Goal: Navigation & Orientation: Find specific page/section

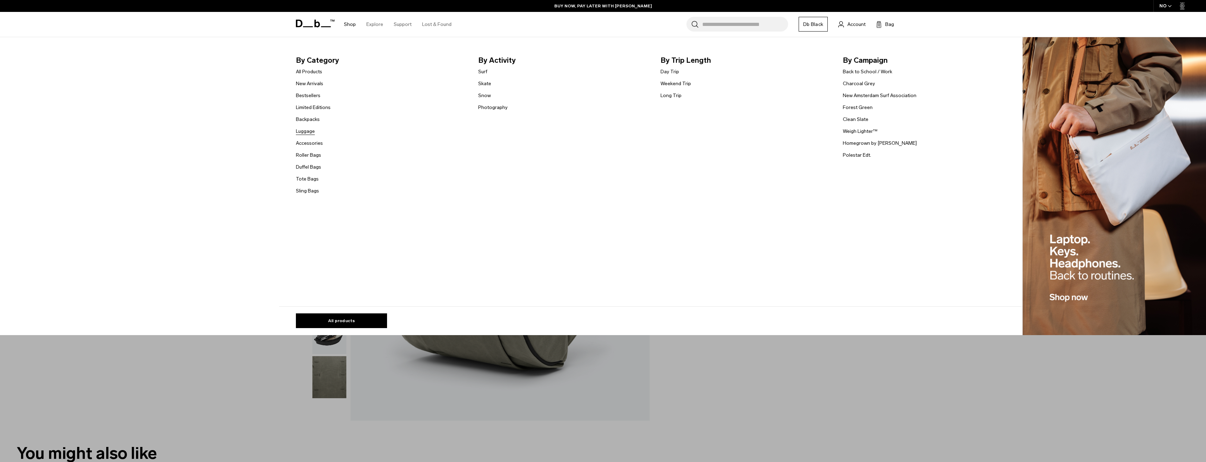
click at [307, 132] on link "Luggage" at bounding box center [305, 131] width 19 height 7
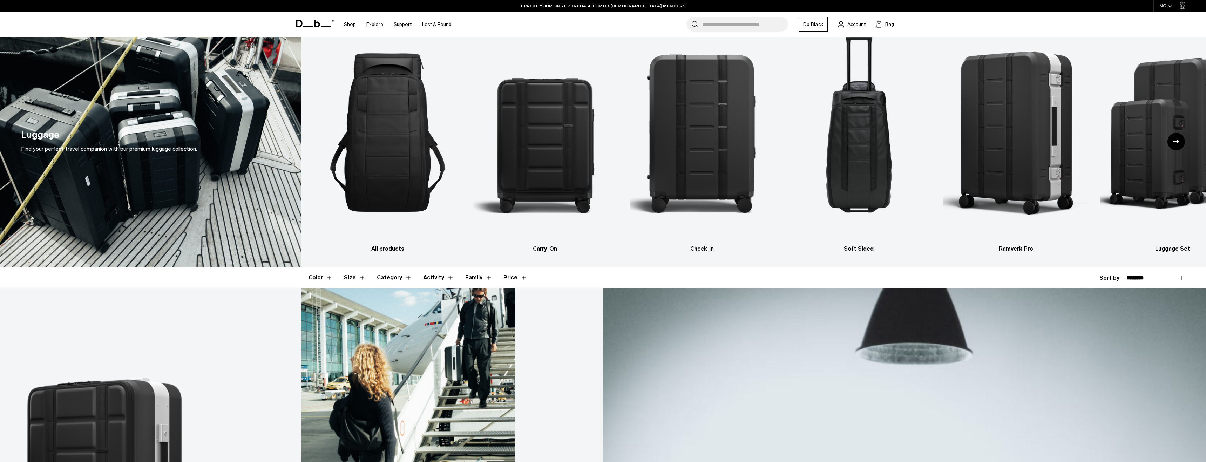
scroll to position [27, 0]
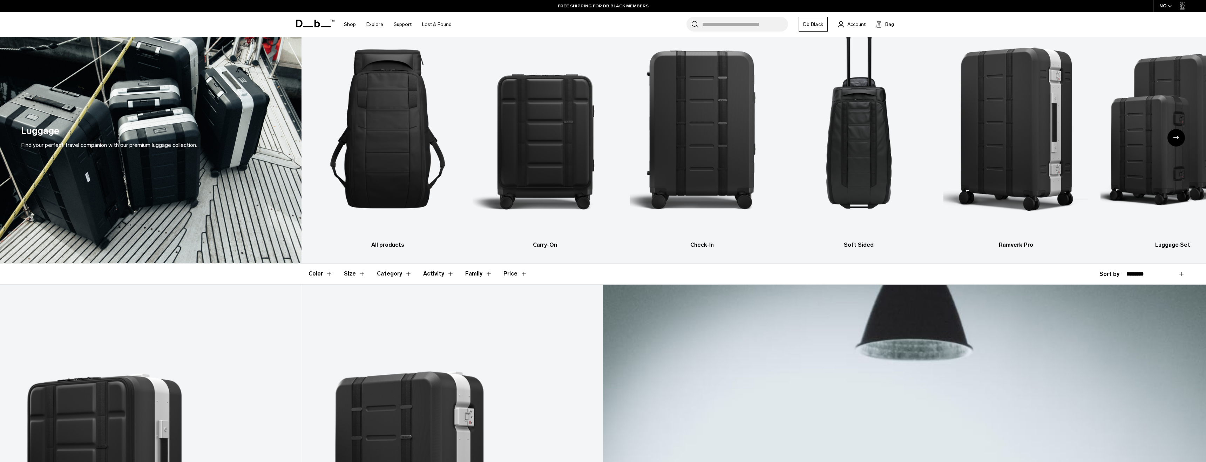
click at [407, 274] on button "Category" at bounding box center [394, 274] width 35 height 20
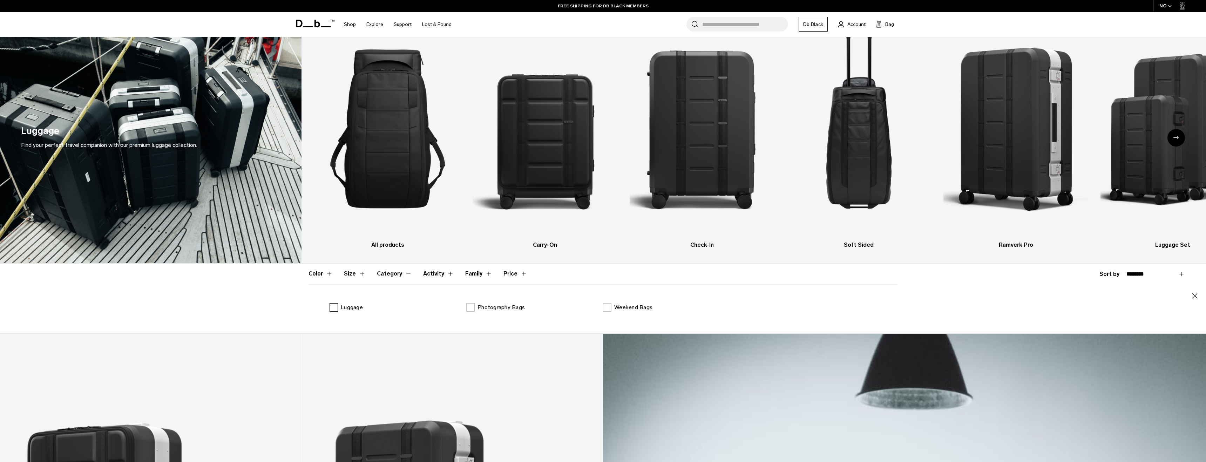
click at [340, 307] on label "Luggage" at bounding box center [346, 307] width 33 height 8
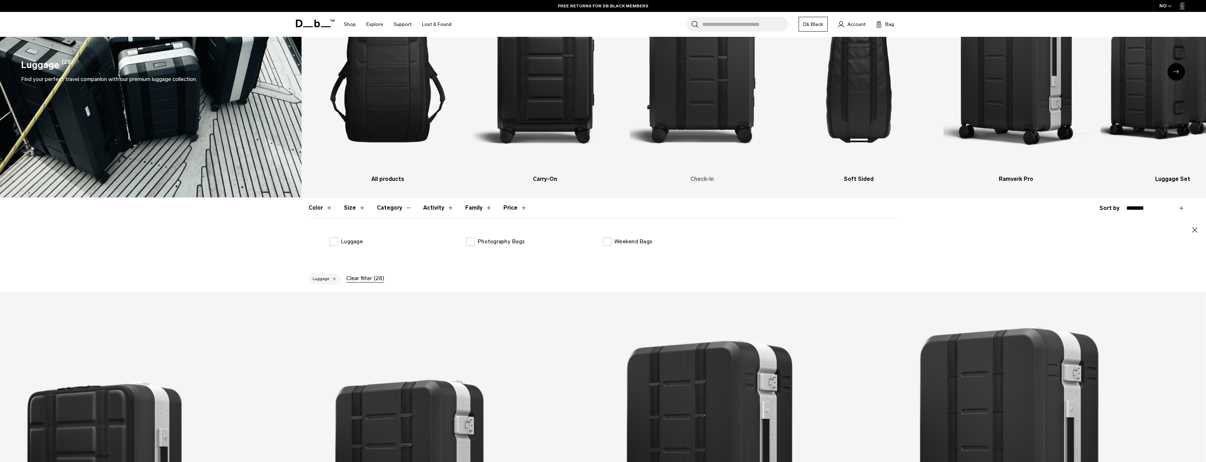
scroll to position [86, 0]
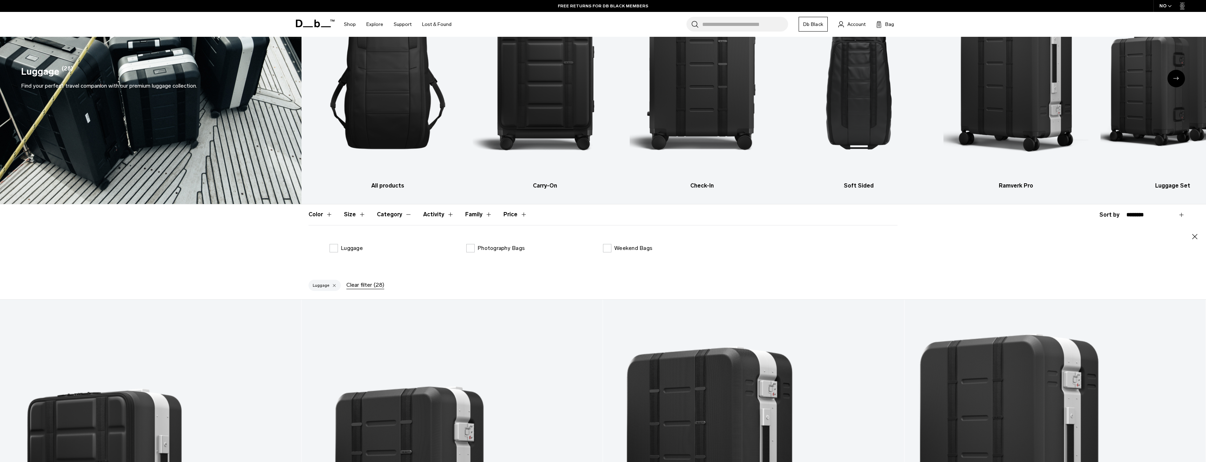
click at [486, 213] on button "Family" at bounding box center [478, 214] width 27 height 20
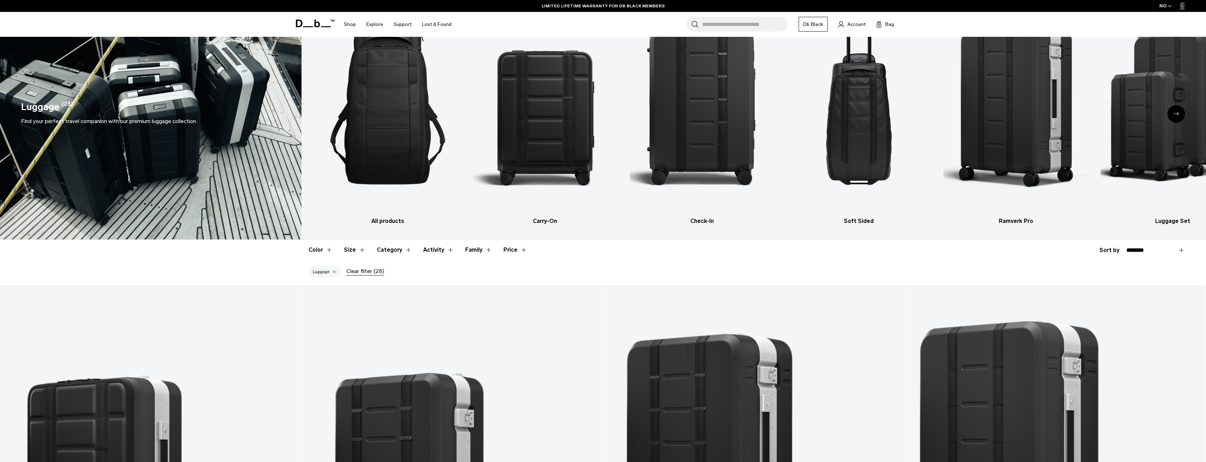
scroll to position [45, 0]
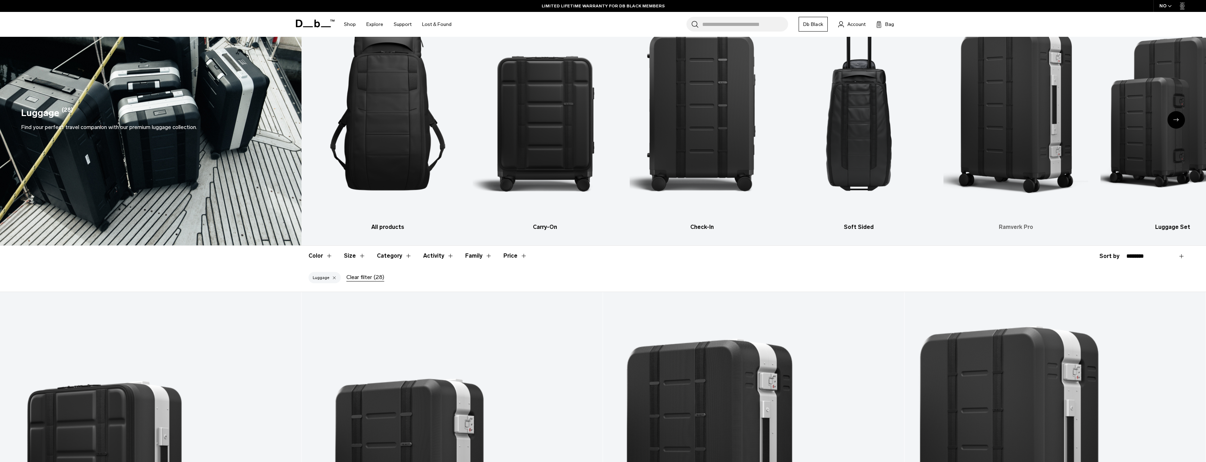
click at [1031, 108] on img "5 / 6" at bounding box center [1015, 110] width 145 height 217
